Goal: Obtain resource: Obtain resource

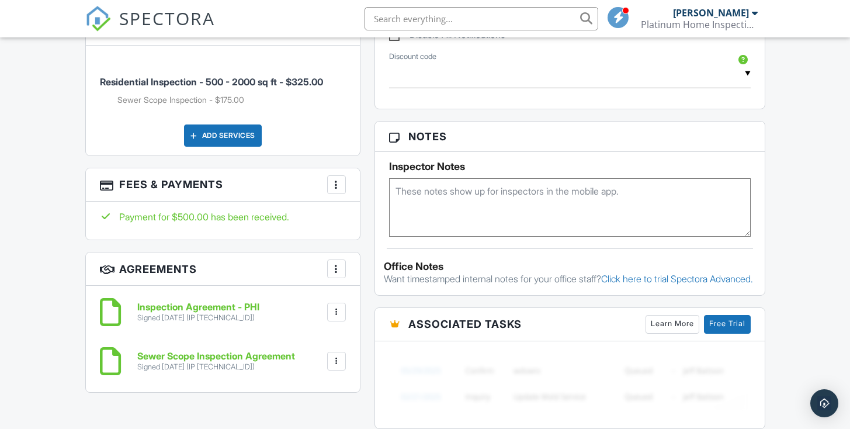
scroll to position [750, 0]
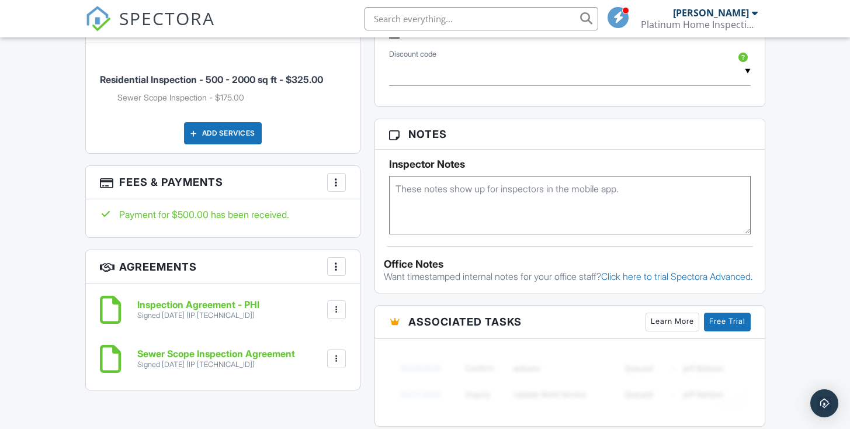
click at [332, 188] on div at bounding box center [337, 182] width 12 height 12
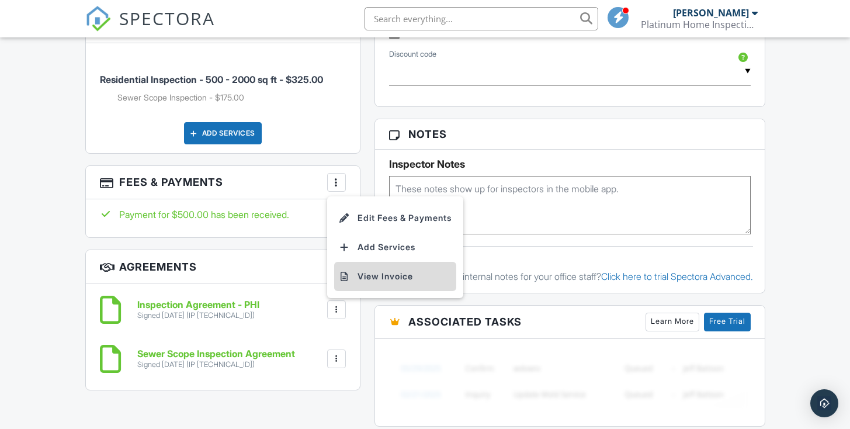
click at [374, 291] on li "View Invoice" at bounding box center [395, 276] width 122 height 29
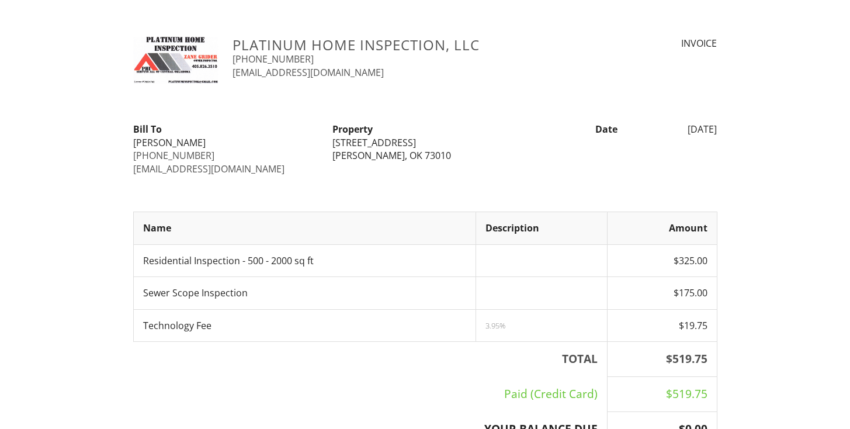
scroll to position [381, 0]
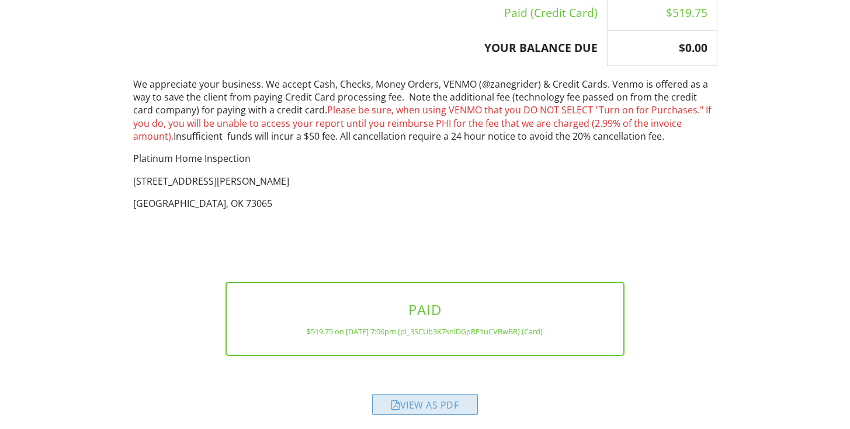
click at [408, 405] on div "View as PDF" at bounding box center [425, 404] width 106 height 21
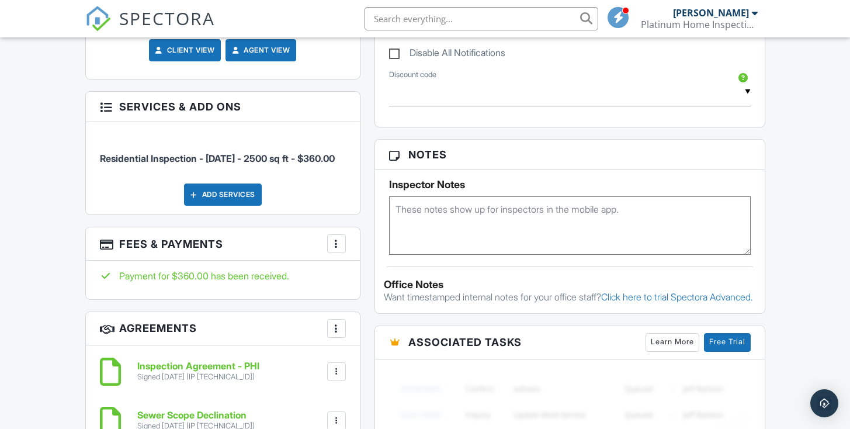
scroll to position [701, 0]
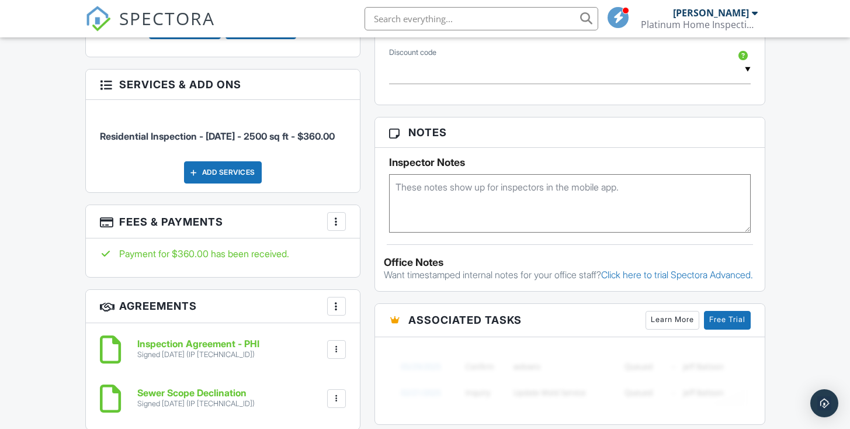
click at [335, 227] on div at bounding box center [337, 221] width 12 height 12
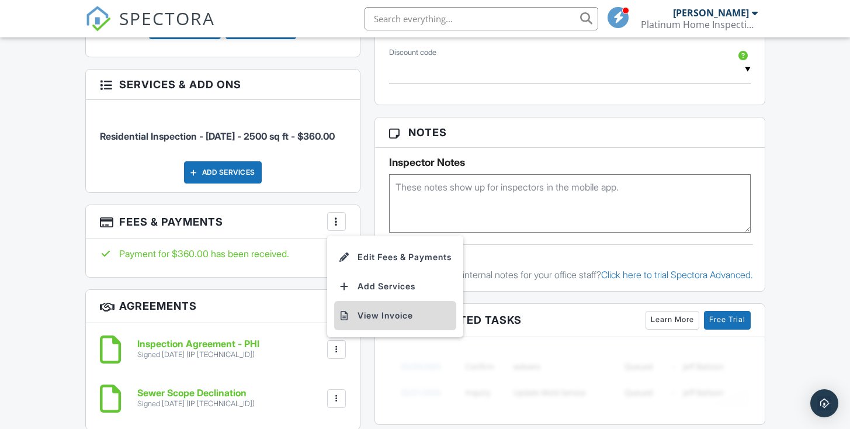
click at [381, 330] on li "View Invoice" at bounding box center [395, 315] width 122 height 29
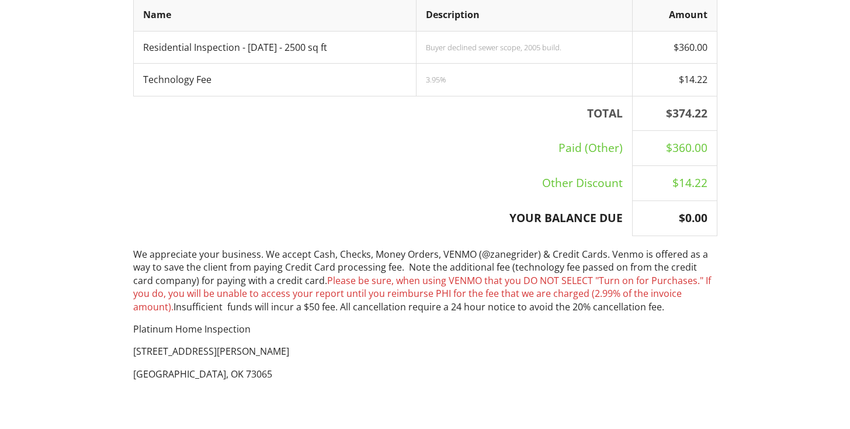
scroll to position [392, 0]
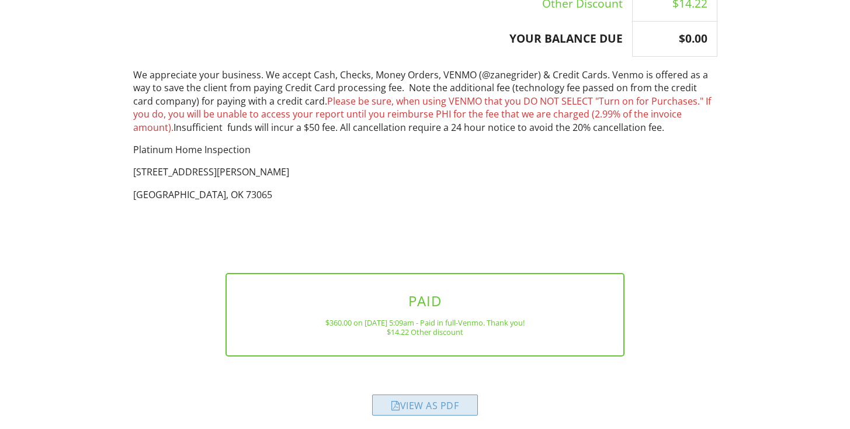
click at [415, 398] on div "View as PDF" at bounding box center [425, 404] width 106 height 21
